Goal: Transaction & Acquisition: Purchase product/service

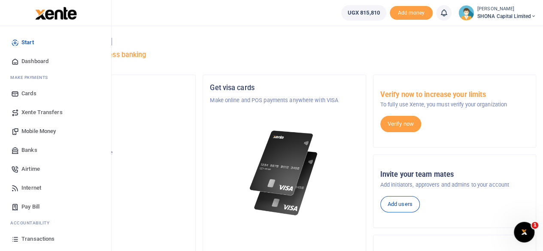
click at [38, 127] on span "Mobile Money" at bounding box center [38, 131] width 34 height 9
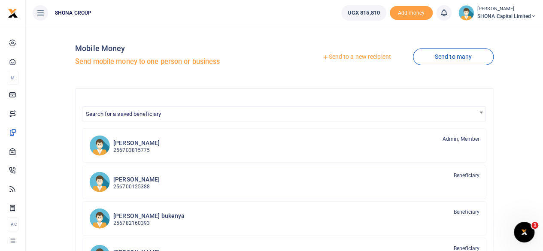
click at [356, 56] on link "Send to a new recipient" at bounding box center [357, 56] width 112 height 15
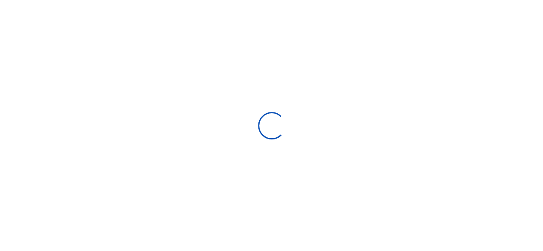
select select "Loading bundles"
select select
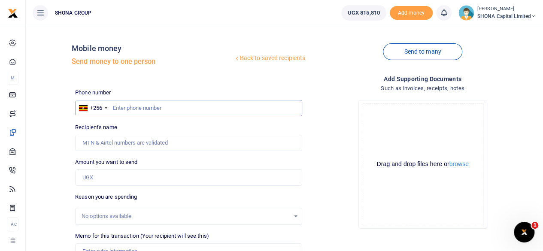
click at [137, 107] on input "text" at bounding box center [188, 108] width 227 height 16
type input "0705187622"
type input "Jackson Ssetuba"
type input "0705187622"
click at [202, 179] on input "Amount you want to send" at bounding box center [188, 178] width 227 height 16
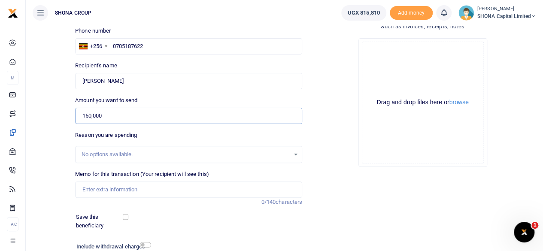
scroll to position [69, 0]
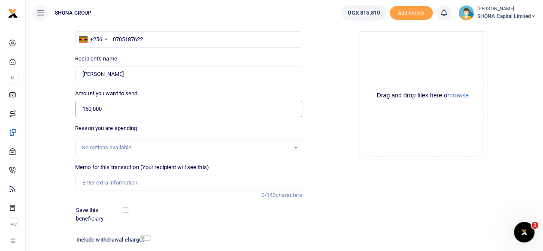
type input "150,000"
click at [150, 183] on input "Memo for this transaction (Your recipient will see this)" at bounding box center [188, 183] width 227 height 16
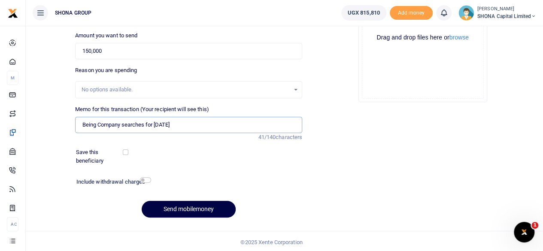
scroll to position [128, 0]
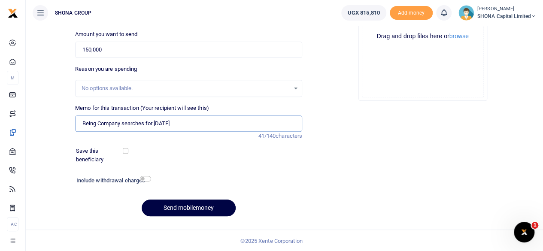
type input "Being Company searches for September 2025"
click at [124, 152] on input "checkbox" at bounding box center [126, 151] width 6 height 6
checkbox input "true"
click at [207, 211] on button "Send mobilemoney" at bounding box center [189, 208] width 94 height 17
